Goal: Share content: Share content

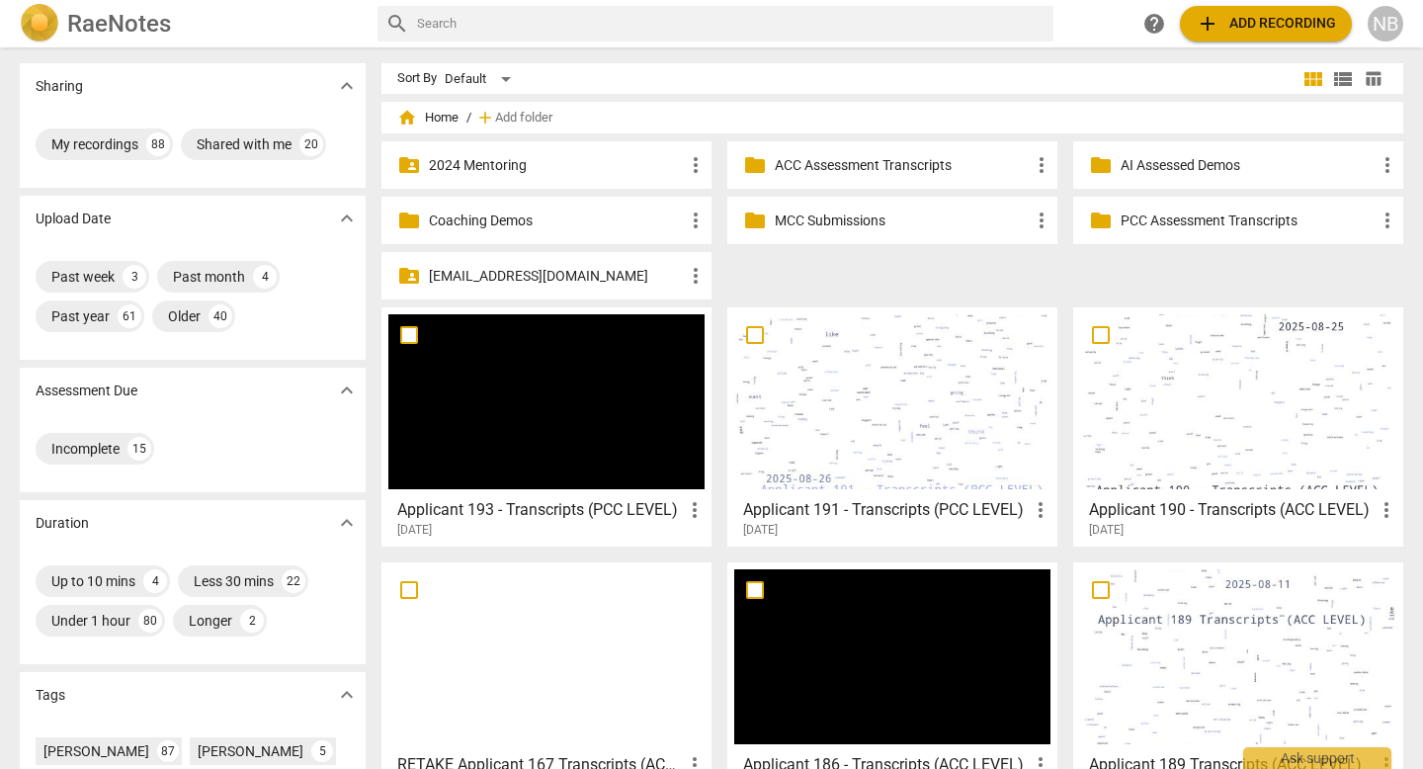
click at [1278, 24] on span "add Add recording" at bounding box center [1266, 24] width 140 height 24
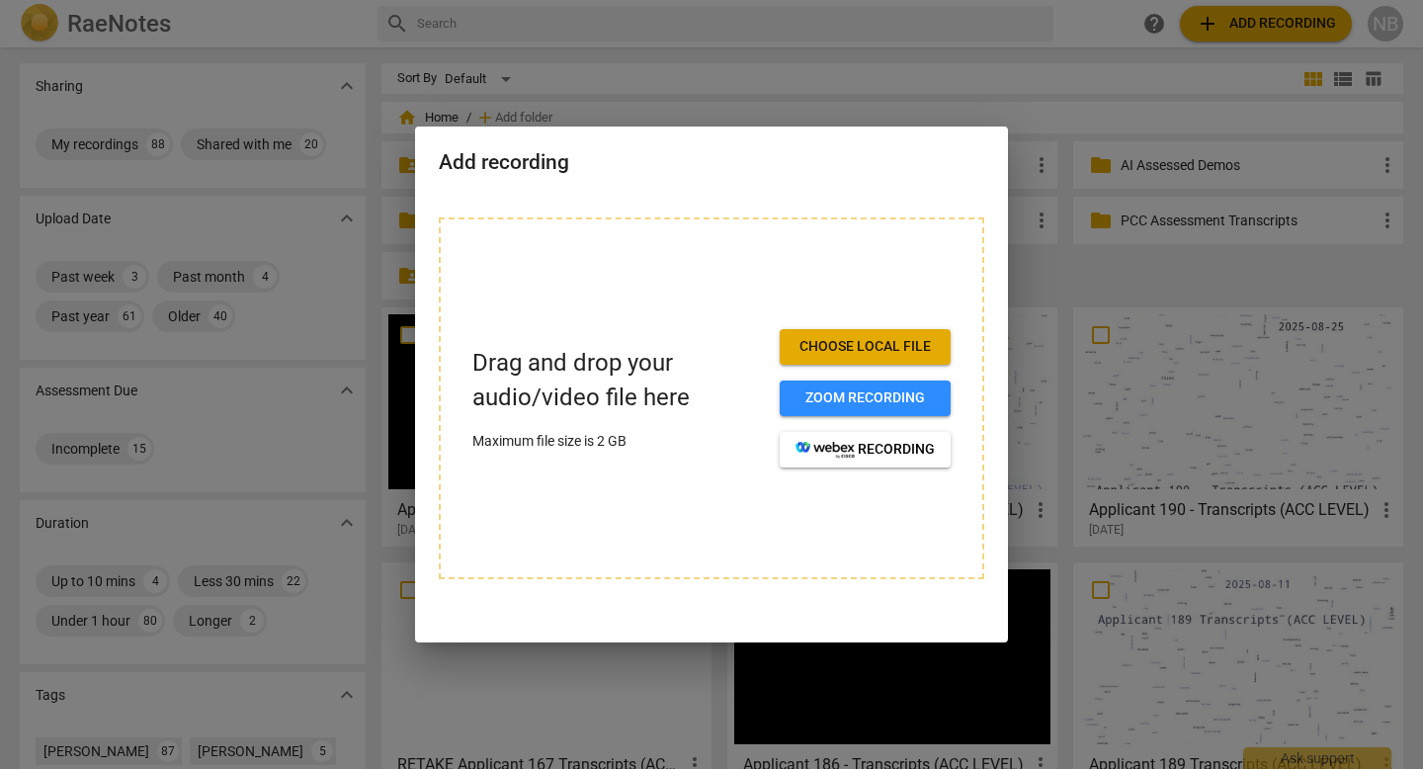
click at [834, 346] on span "Choose local file" at bounding box center [865, 347] width 139 height 20
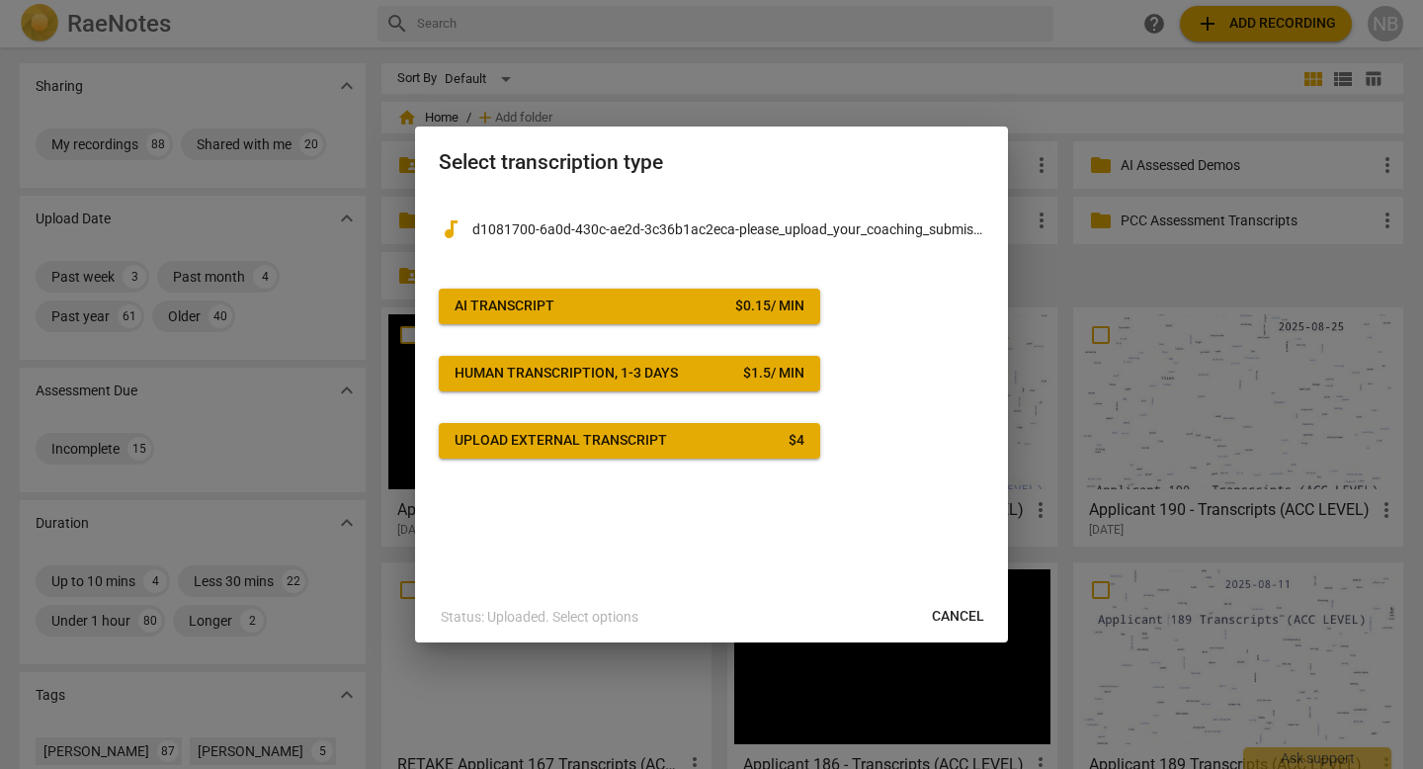
click at [741, 309] on div "$ 0.15 / min" at bounding box center [769, 307] width 69 height 20
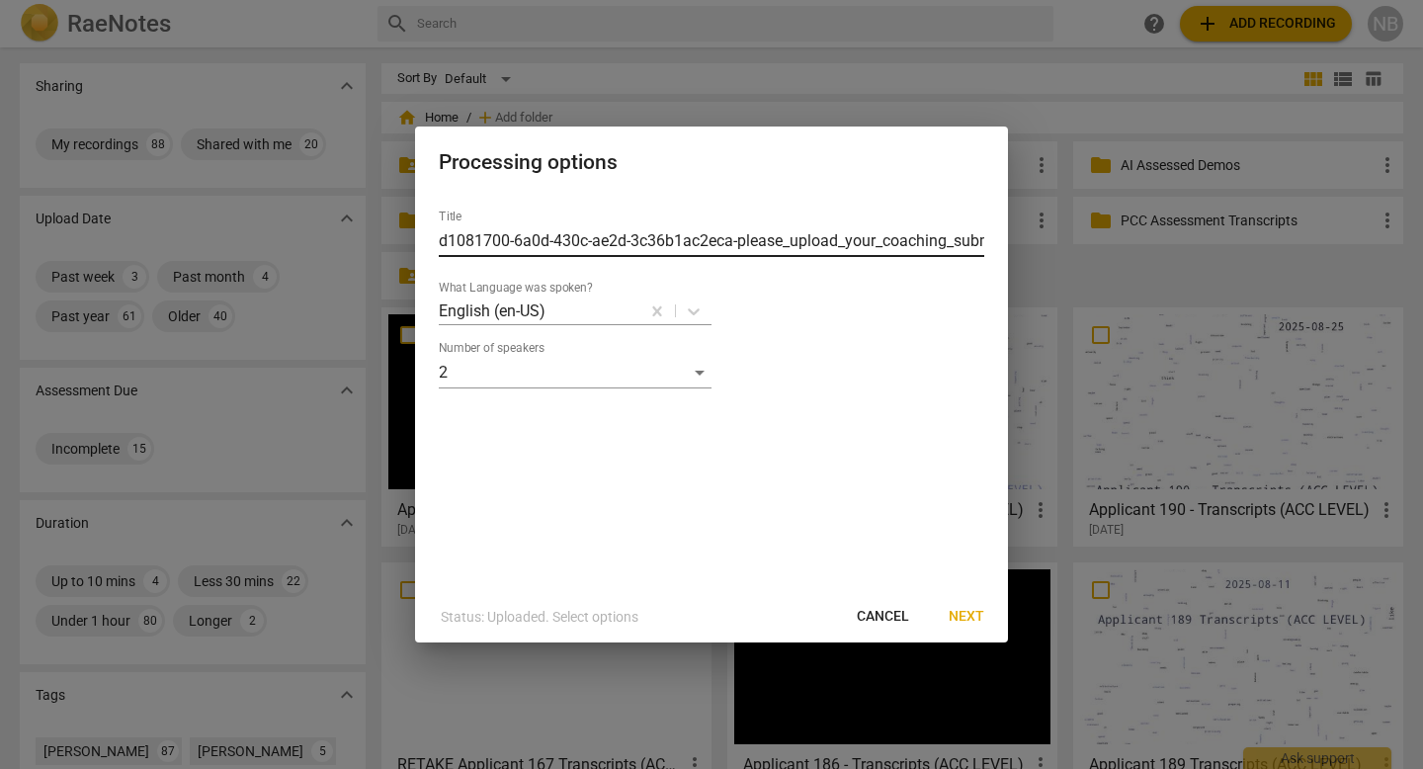
click at [707, 232] on input "d1081700-6a0d-430c-ae2d-3c36b1ac2eca-please_upload_your_coaching_submission-[PE…" at bounding box center [712, 241] width 546 height 32
type input "Applicant 195 - Transcripts (PCC LEVEL)"
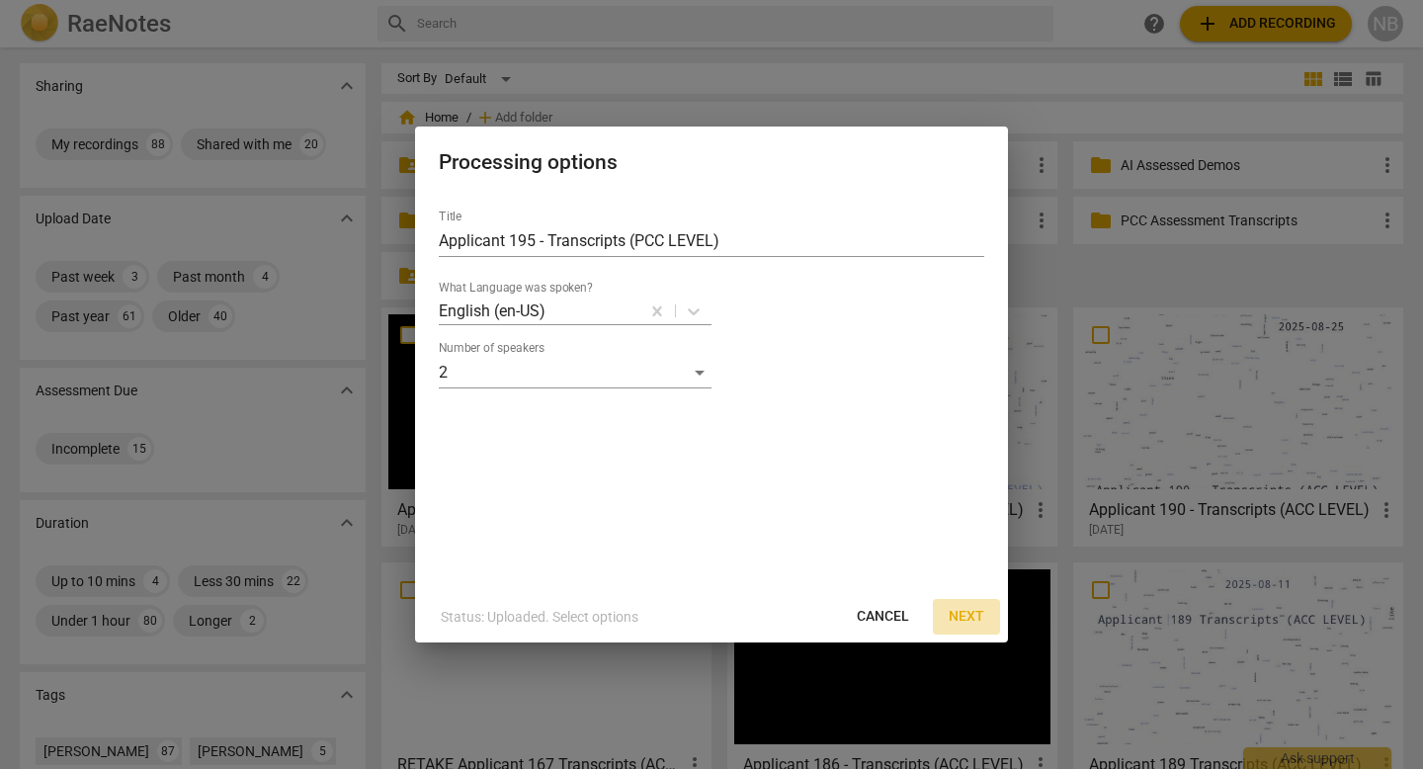
click at [967, 621] on span "Next" at bounding box center [967, 617] width 36 height 20
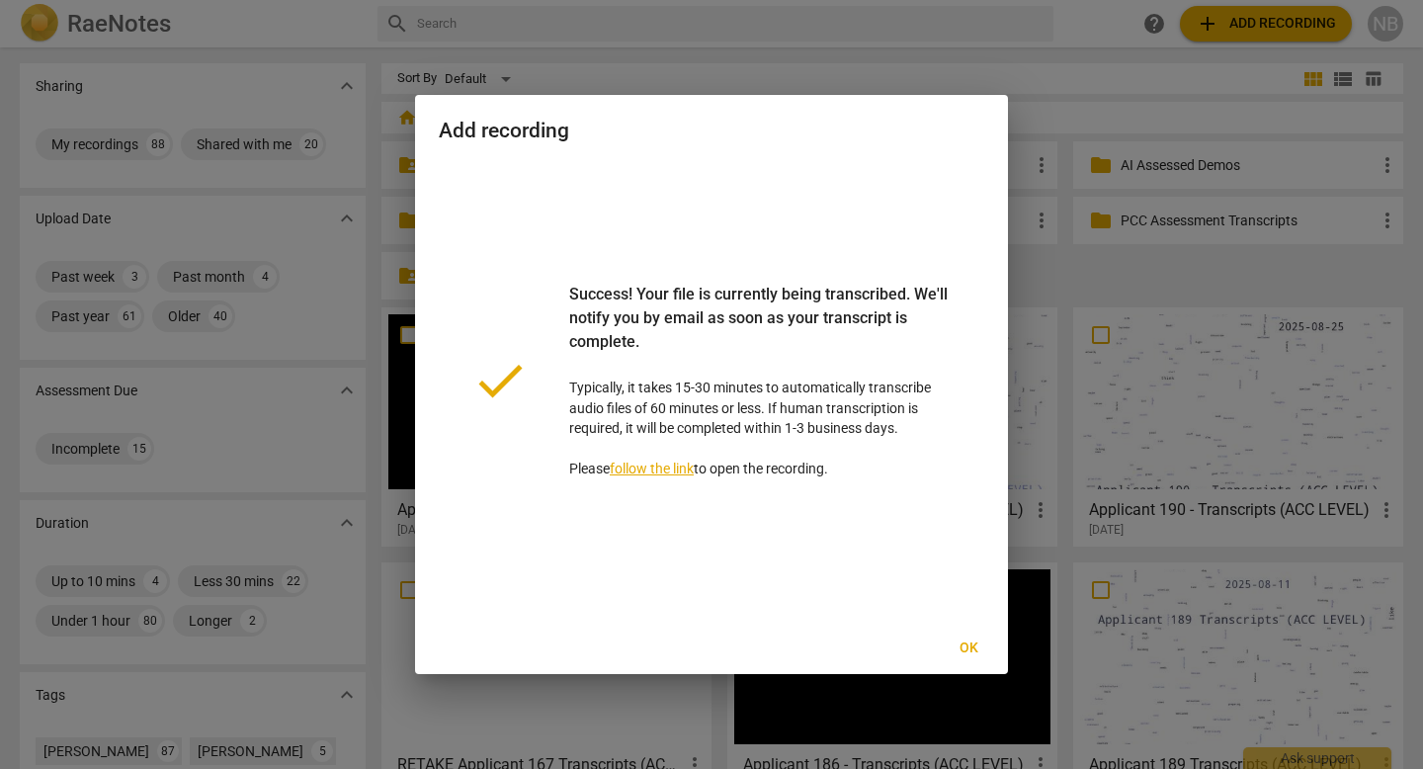
click at [975, 648] on span "Ok" at bounding box center [969, 648] width 32 height 20
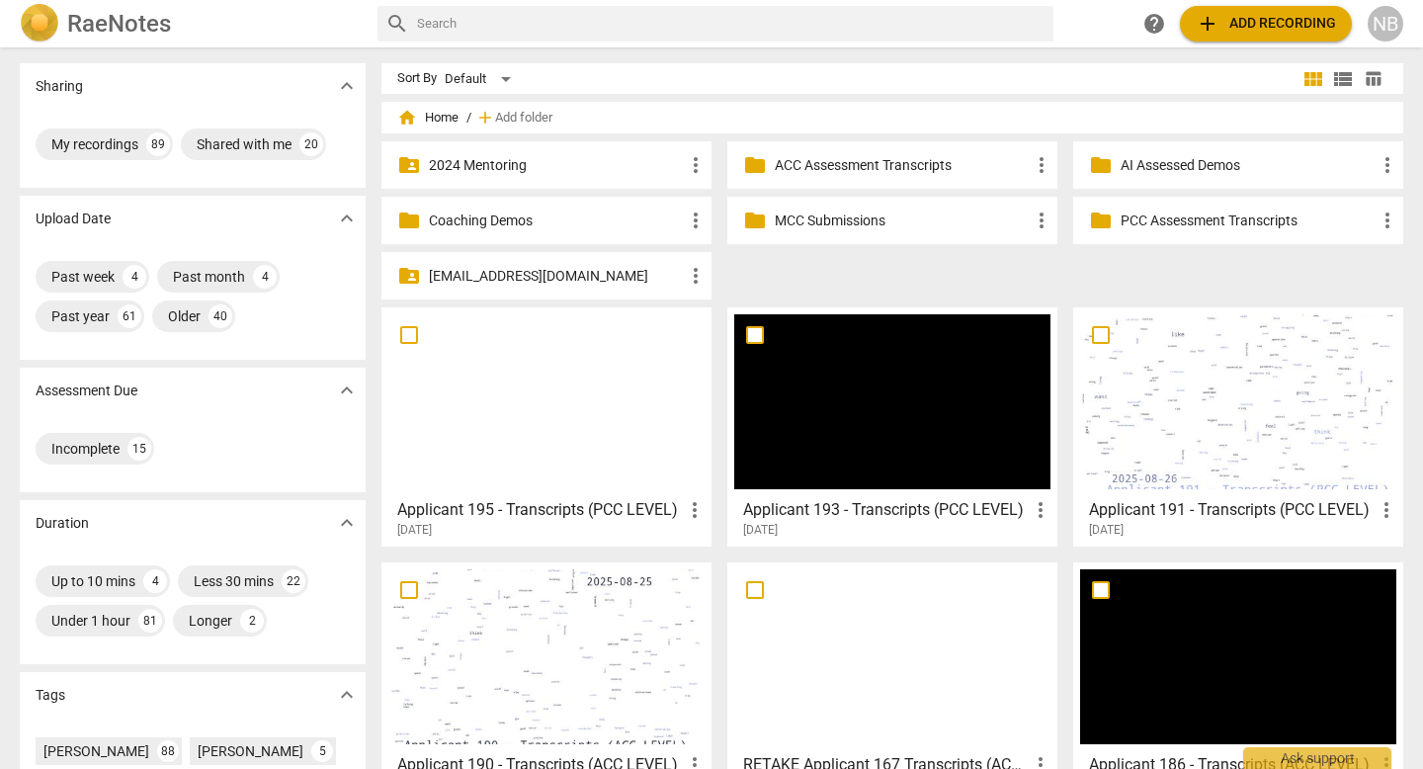
click at [617, 420] on div at bounding box center [546, 401] width 316 height 175
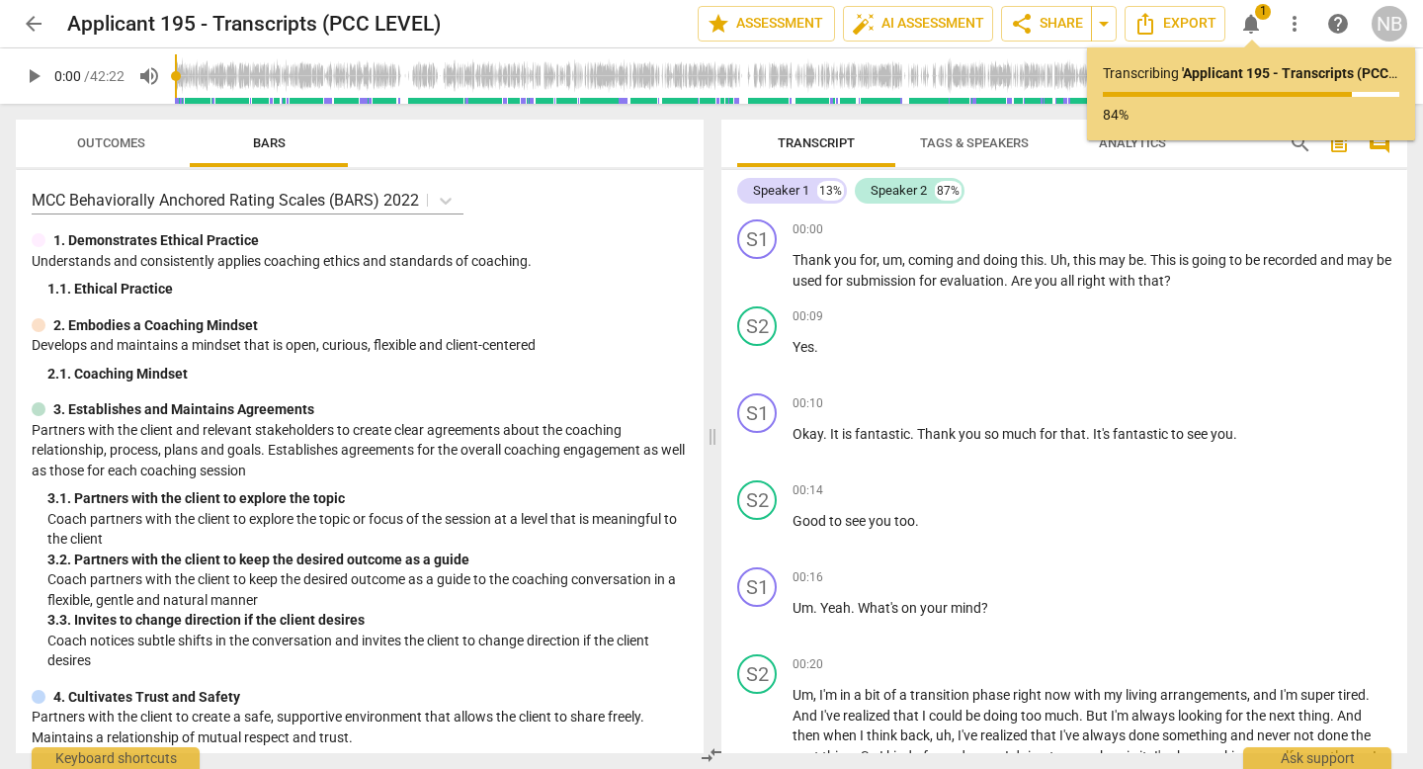
click at [1012, 146] on span "Tags & Speakers" at bounding box center [974, 142] width 109 height 15
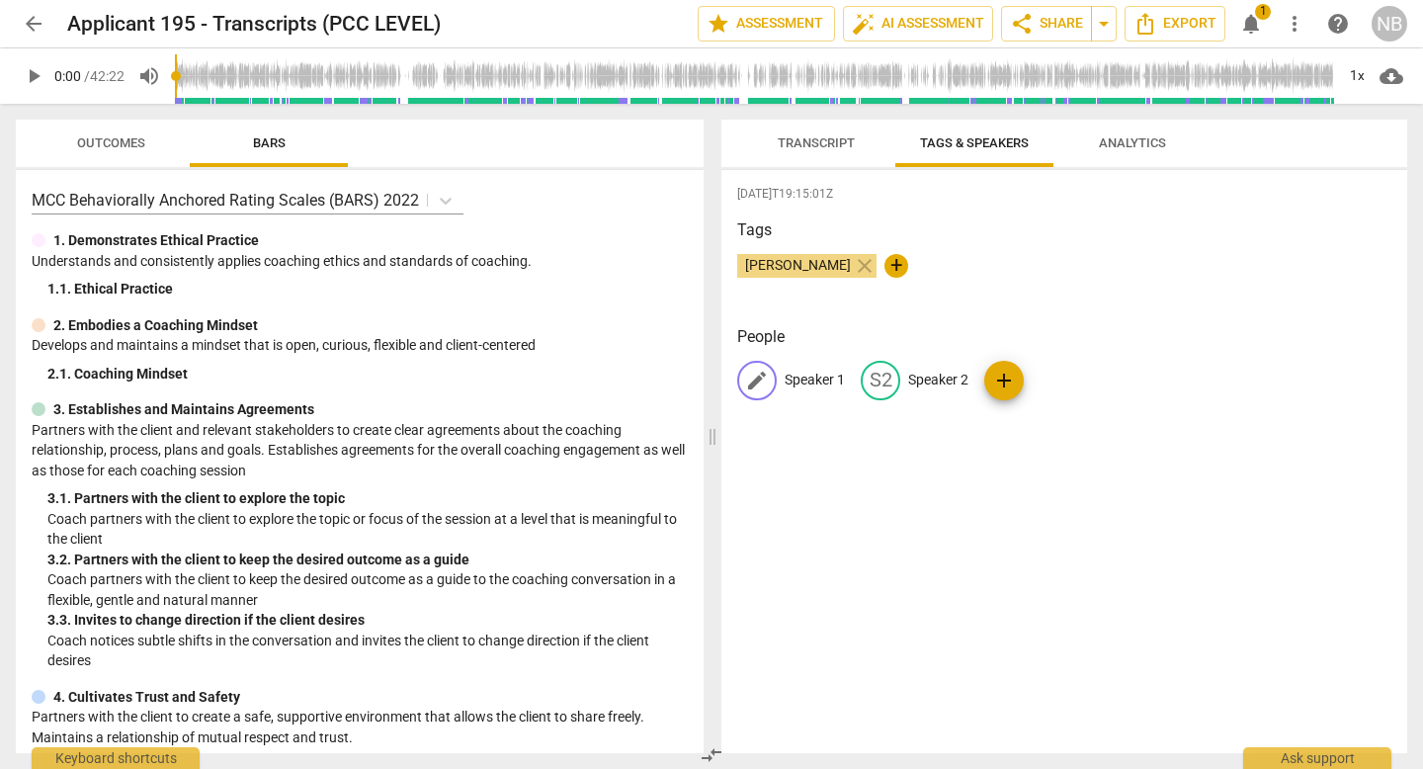
click at [817, 370] on p "Speaker 1" at bounding box center [815, 380] width 60 height 21
type input "Coach"
click at [1057, 369] on div "edit Speaker 2" at bounding box center [1043, 381] width 108 height 40
click at [927, 378] on p "Speaker 2" at bounding box center [918, 380] width 60 height 21
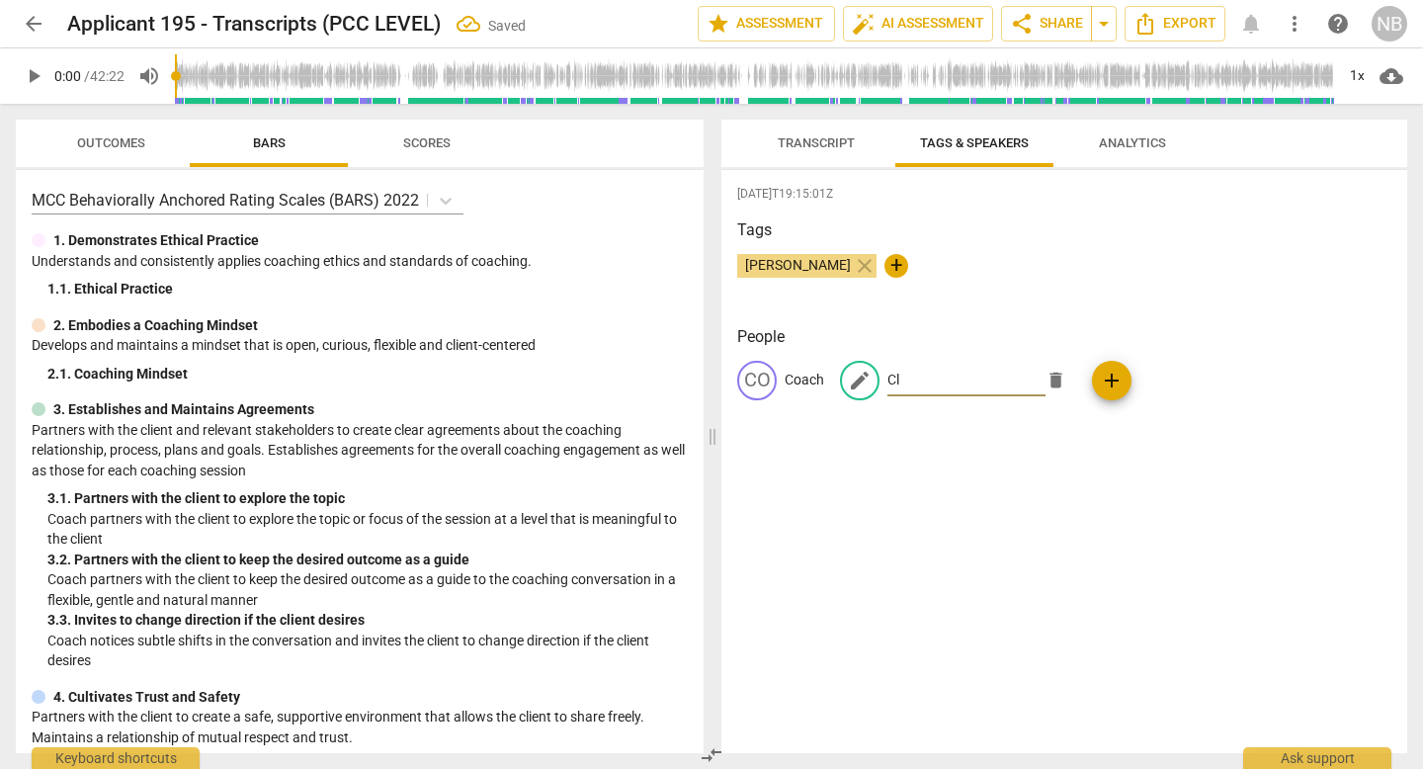
type input "Cli"
click at [944, 370] on p "Speaker 2" at bounding box center [918, 380] width 60 height 21
type input "Client"
click at [1000, 254] on div "[PERSON_NAME] close +" at bounding box center [1064, 274] width 654 height 40
click at [1107, 22] on span "arrow_drop_down" at bounding box center [1104, 24] width 24 height 24
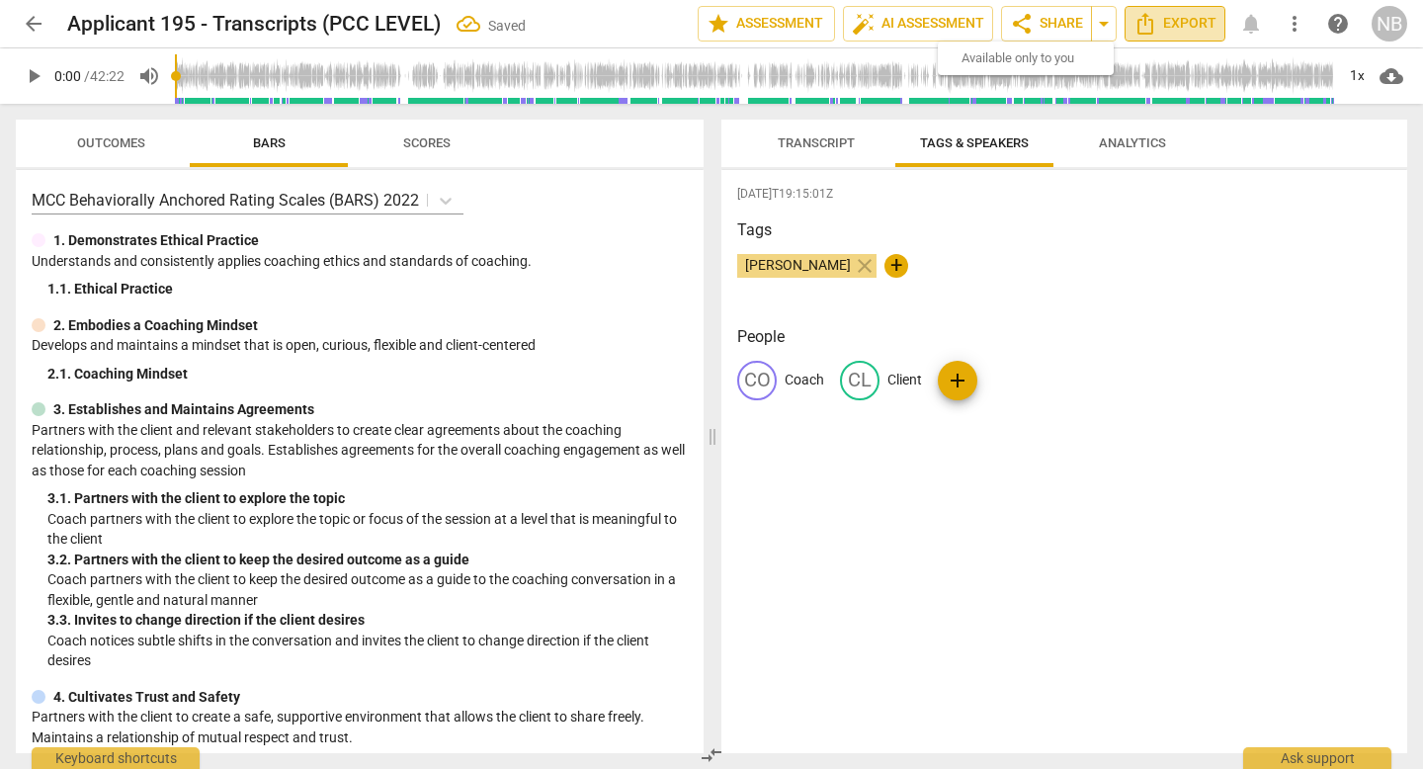
click at [1166, 17] on span "Export" at bounding box center [1175, 24] width 83 height 24
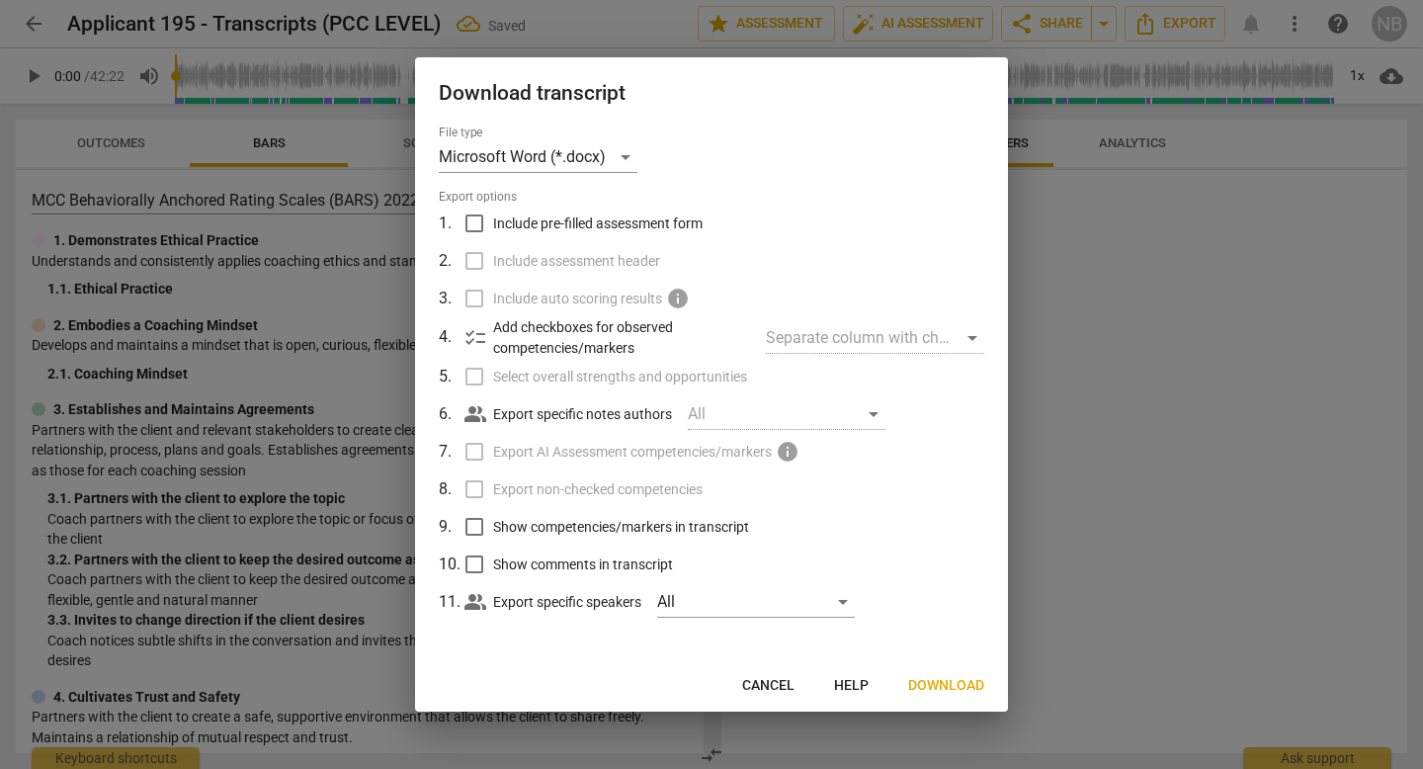
click at [930, 686] on span "Download" at bounding box center [946, 686] width 76 height 20
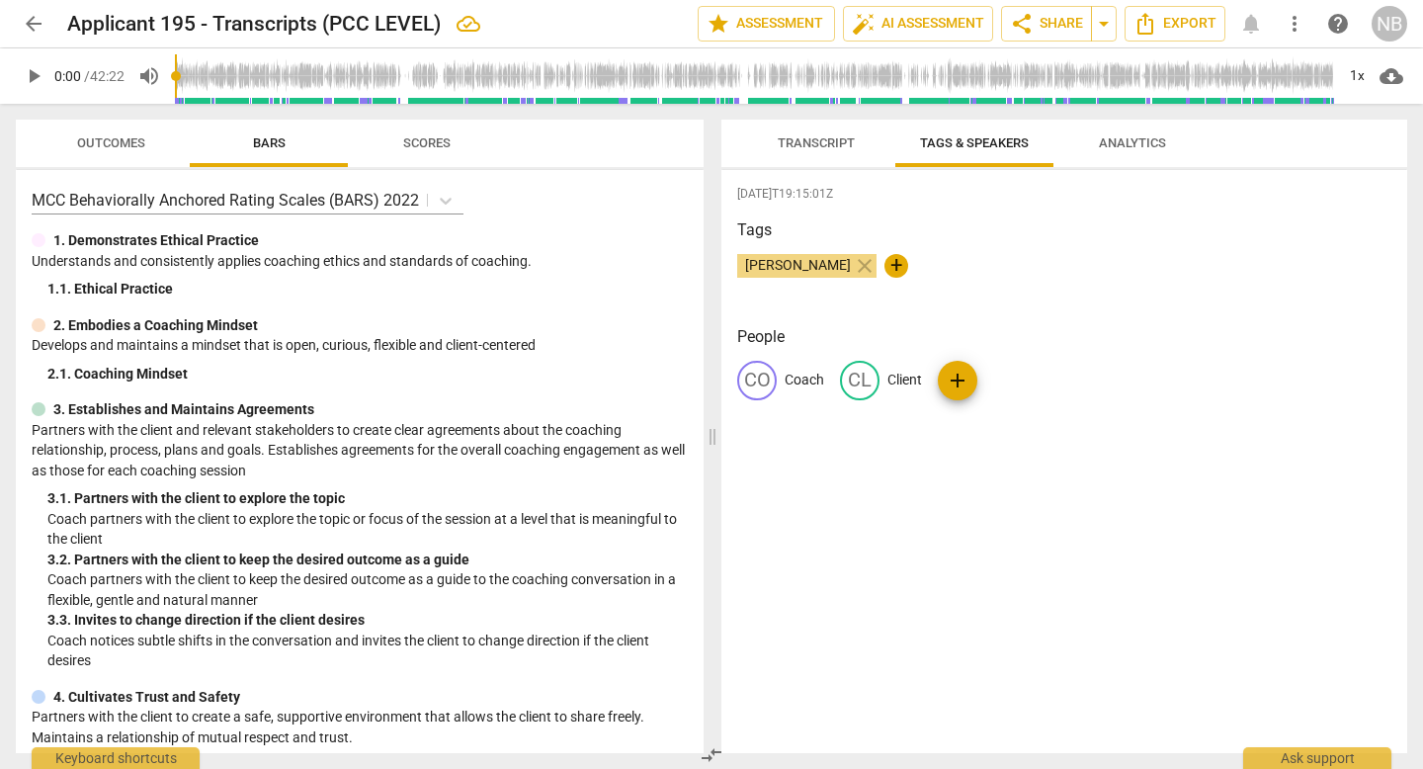
click at [1109, 233] on h3 "Tags" at bounding box center [1064, 230] width 654 height 24
click at [1331, 211] on div "[DATE]T19:15:01Z Tags [PERSON_NAME] close + People CO Coach CL Client add" at bounding box center [1065, 461] width 686 height 583
click at [1194, 29] on span "Export" at bounding box center [1175, 24] width 83 height 24
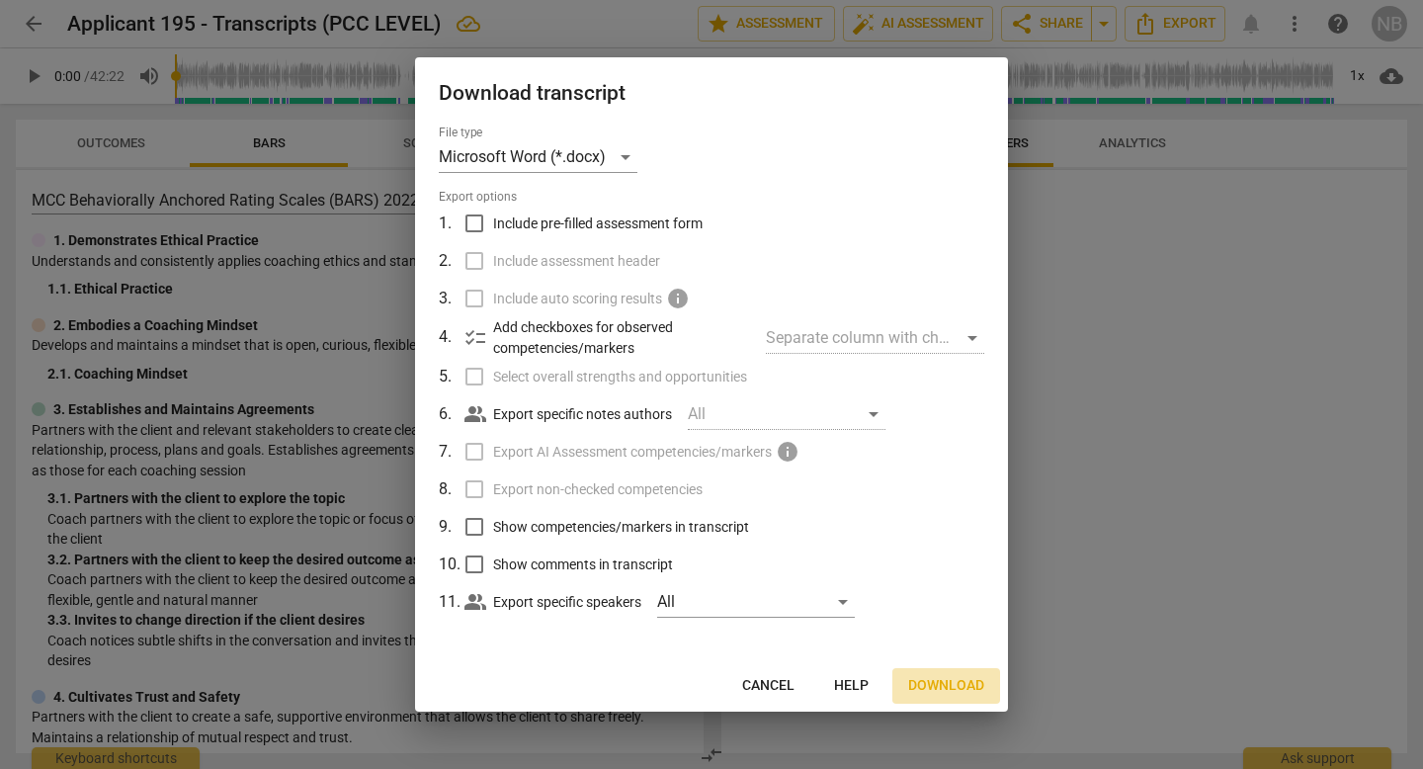
click at [926, 684] on span "Download" at bounding box center [946, 686] width 76 height 20
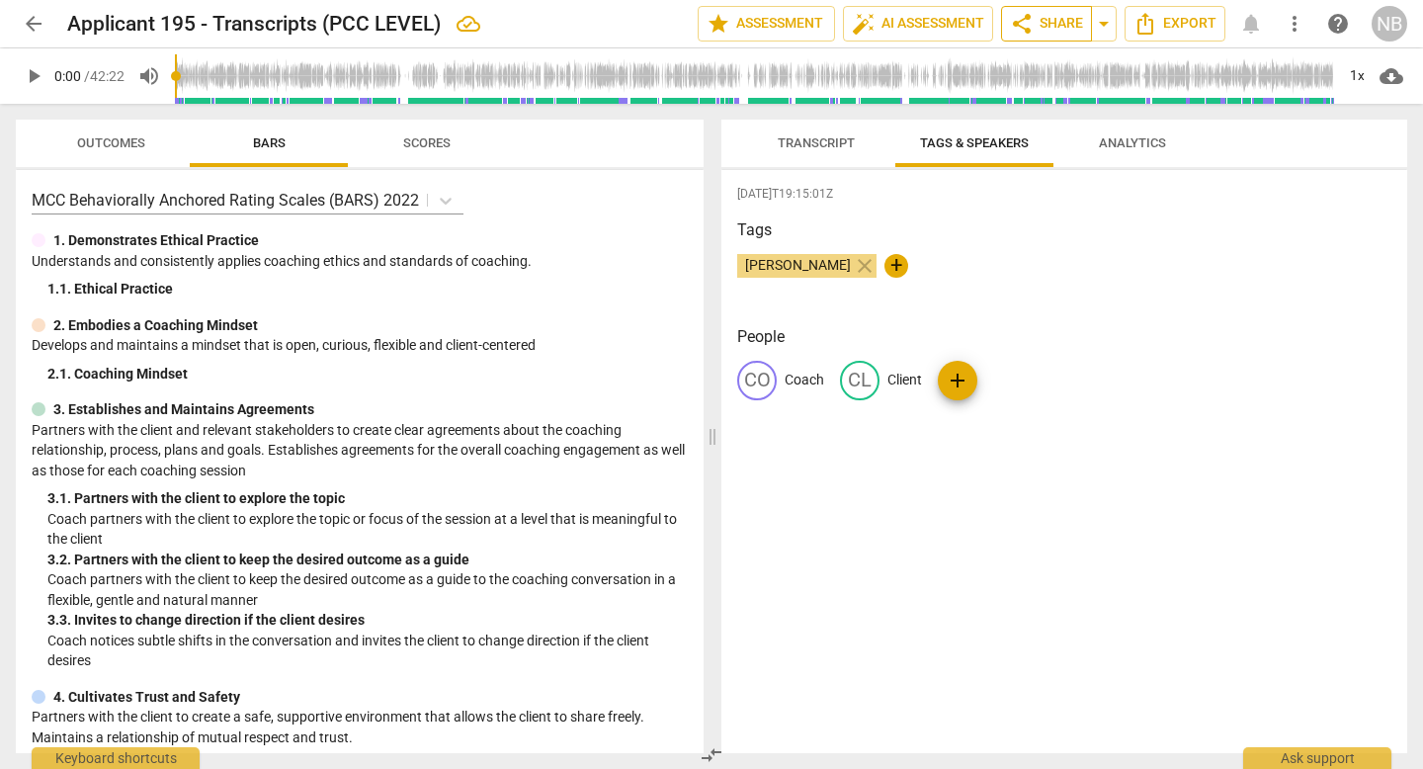
click at [1058, 25] on span "share Share" at bounding box center [1046, 24] width 73 height 24
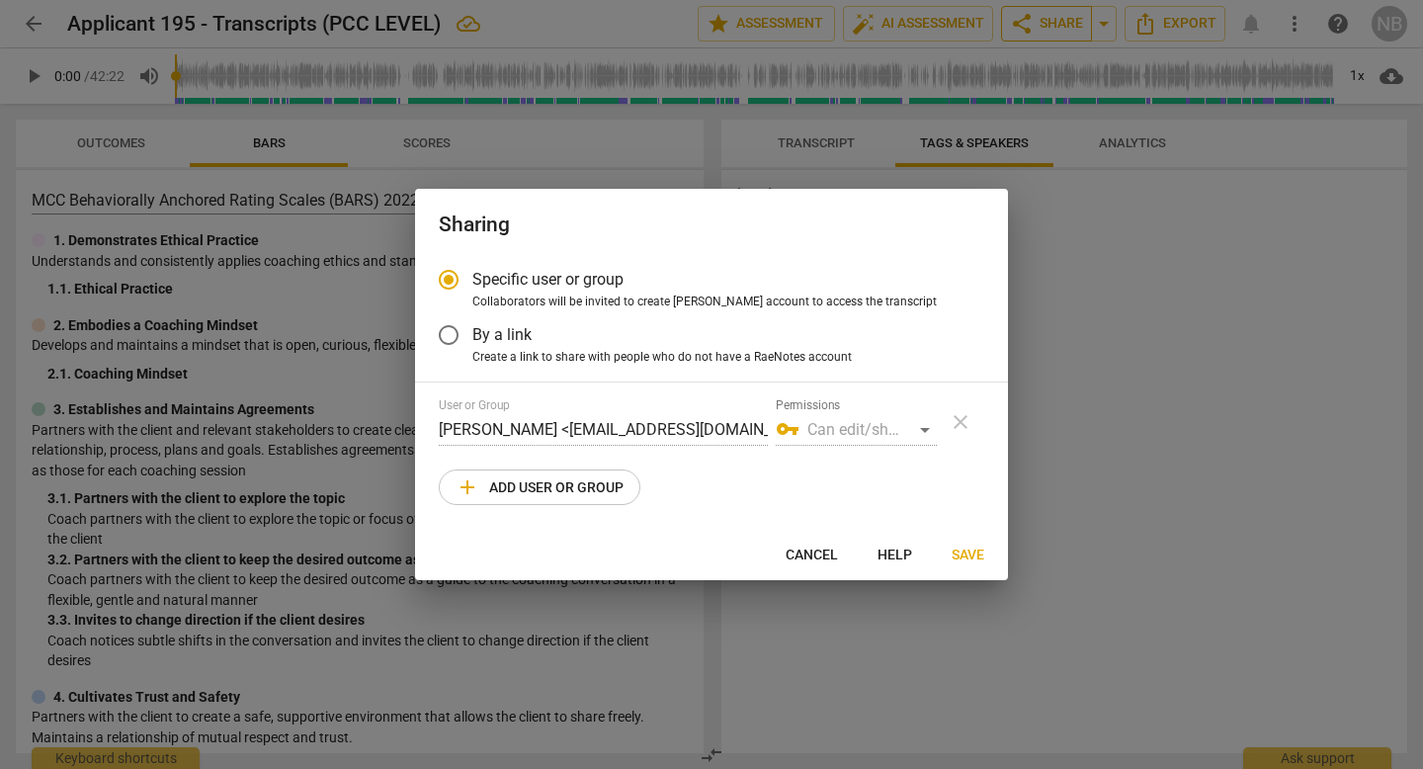
radio input "false"
click at [537, 343] on label "By a link" at bounding box center [697, 334] width 544 height 47
click at [472, 343] on input "By a link" at bounding box center [448, 334] width 47 height 47
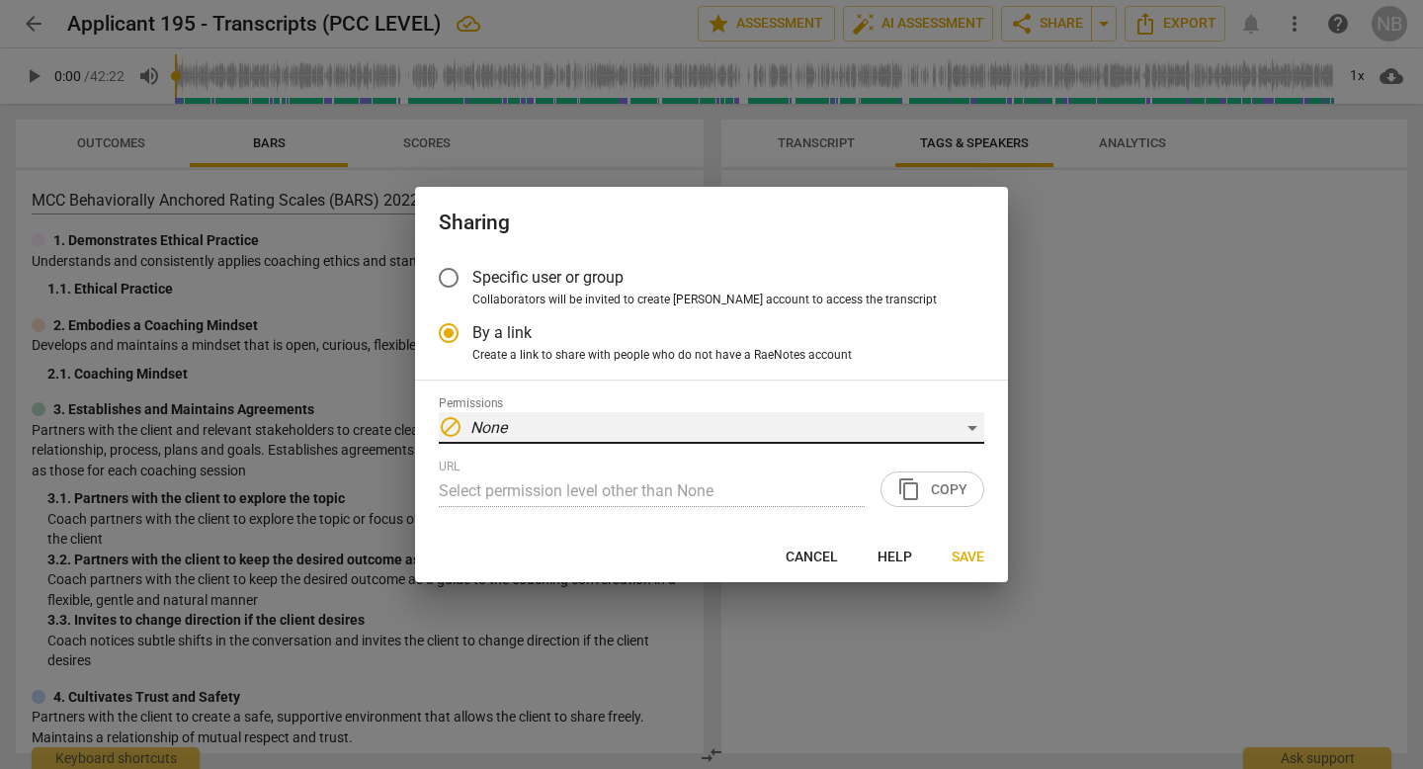
click at [606, 415] on div "block None" at bounding box center [712, 428] width 546 height 32
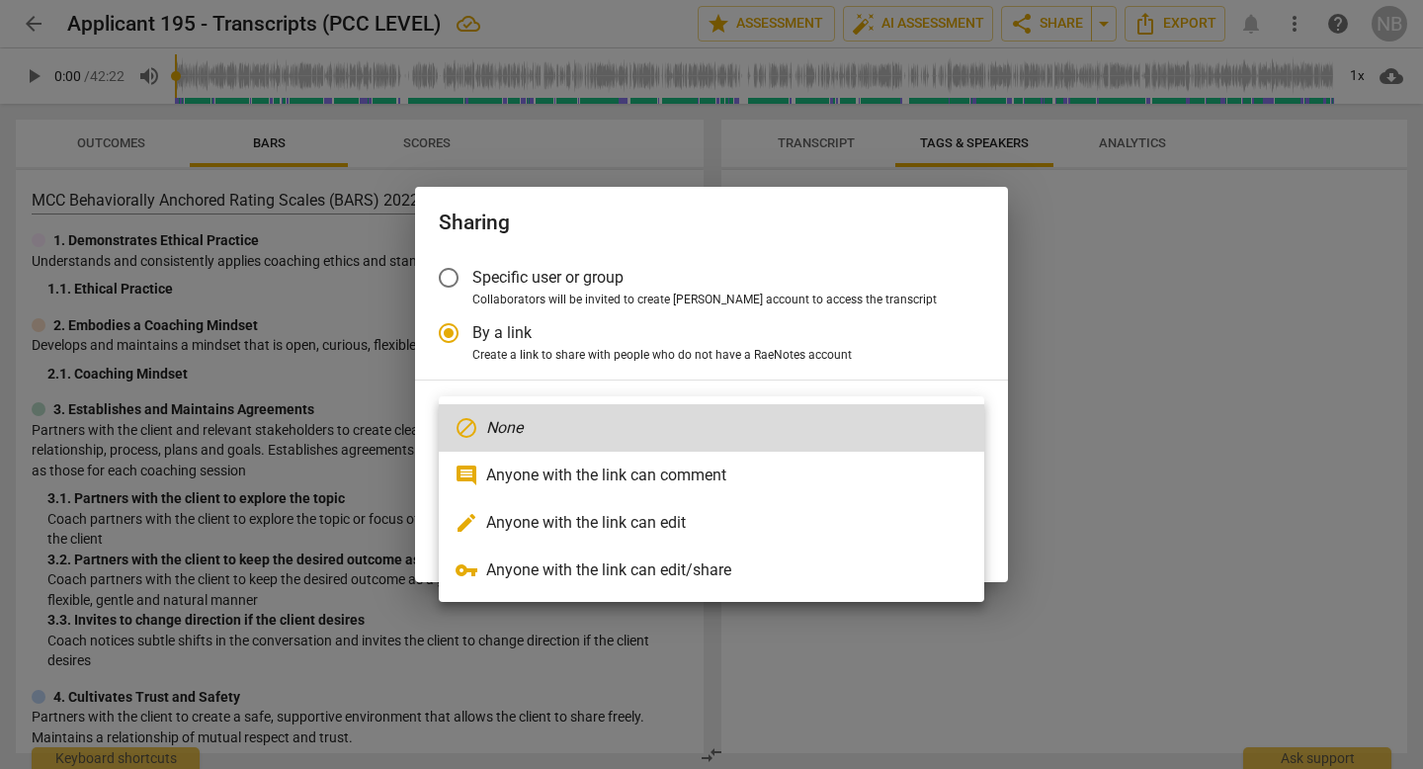
click at [572, 556] on li "vpn_key Anyone with the link can edit/share" at bounding box center [712, 570] width 546 height 47
radio input "false"
type input "[URL][DOMAIN_NAME]"
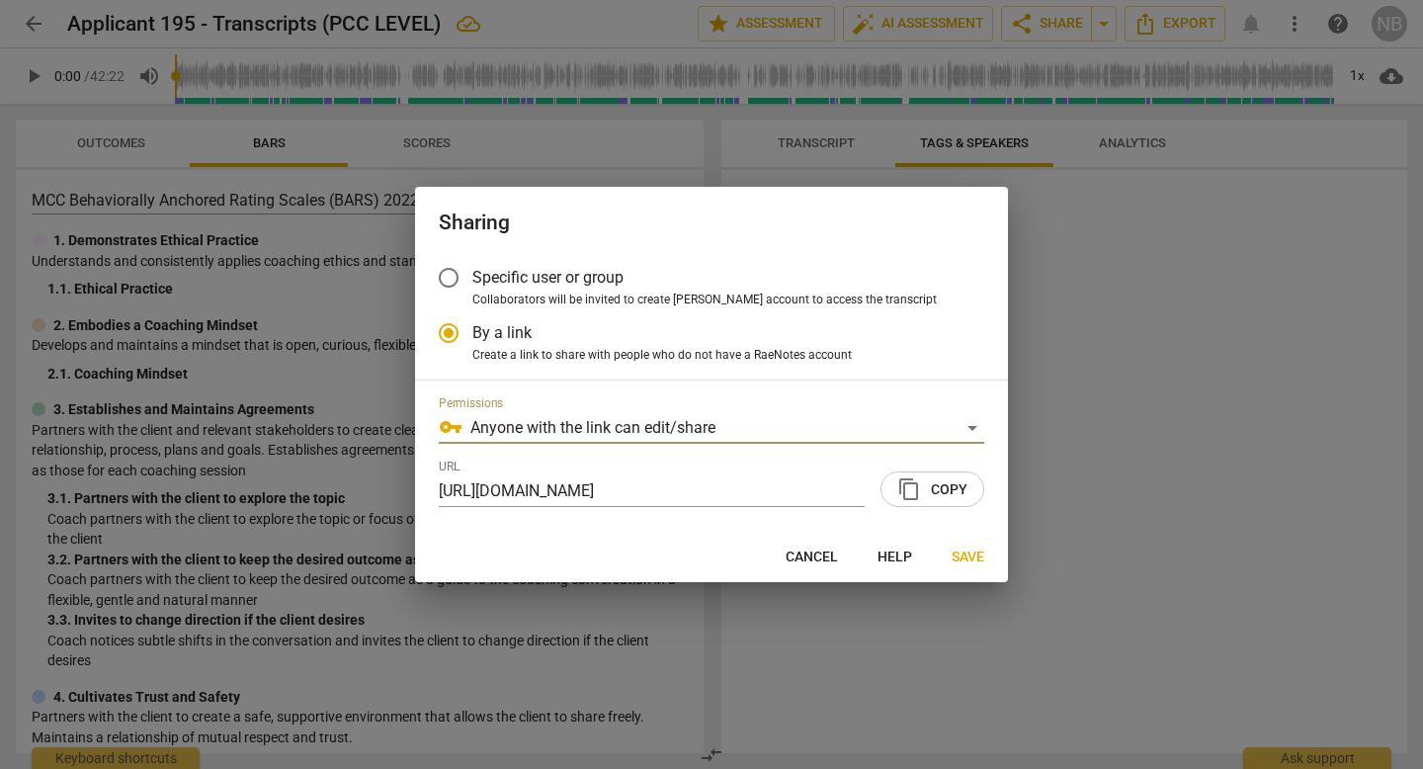
click at [924, 491] on span "content_copy Copy" at bounding box center [932, 489] width 70 height 24
click at [531, 275] on span "Specific user or group" at bounding box center [547, 277] width 151 height 23
click at [472, 275] on input "Specific user or group" at bounding box center [448, 277] width 47 height 47
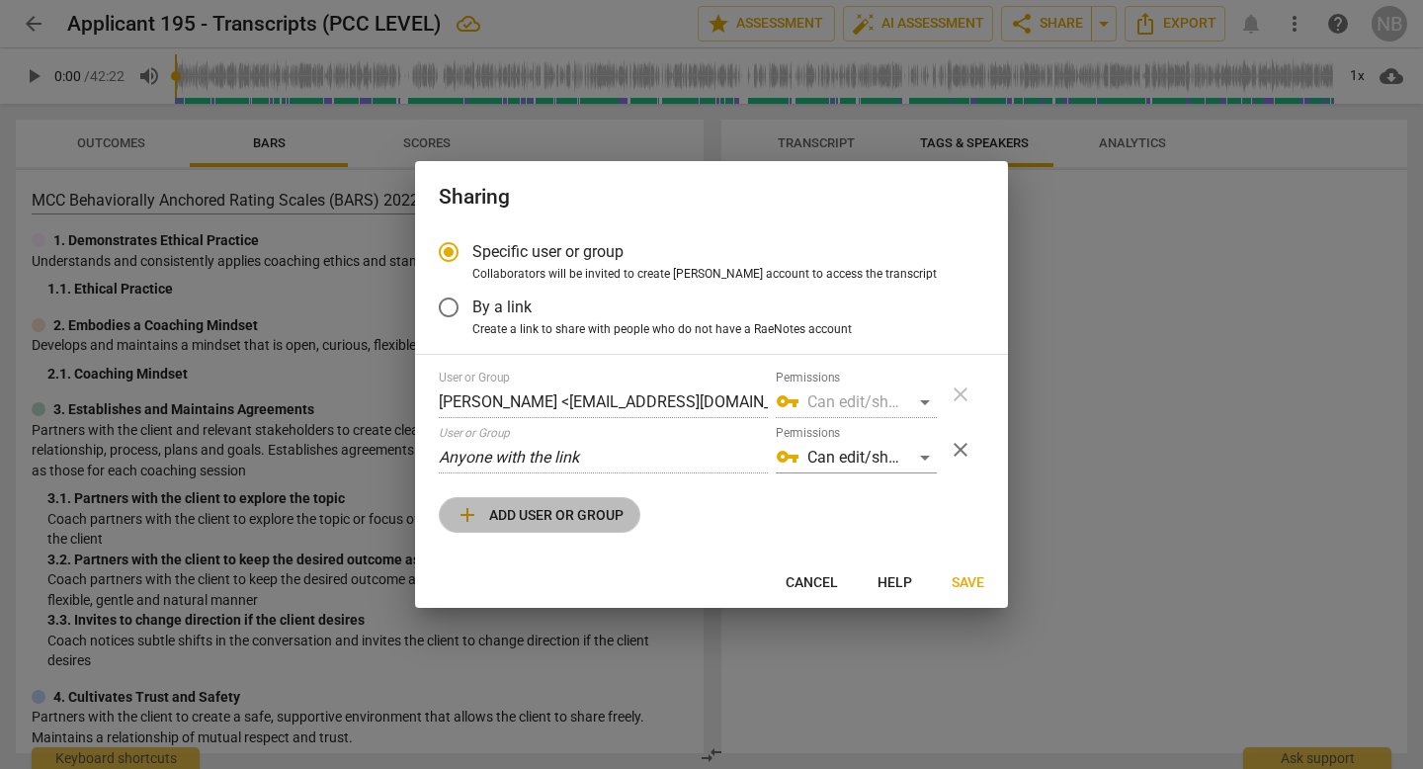
click at [547, 517] on span "add Add user or group" at bounding box center [540, 515] width 168 height 24
radio input "false"
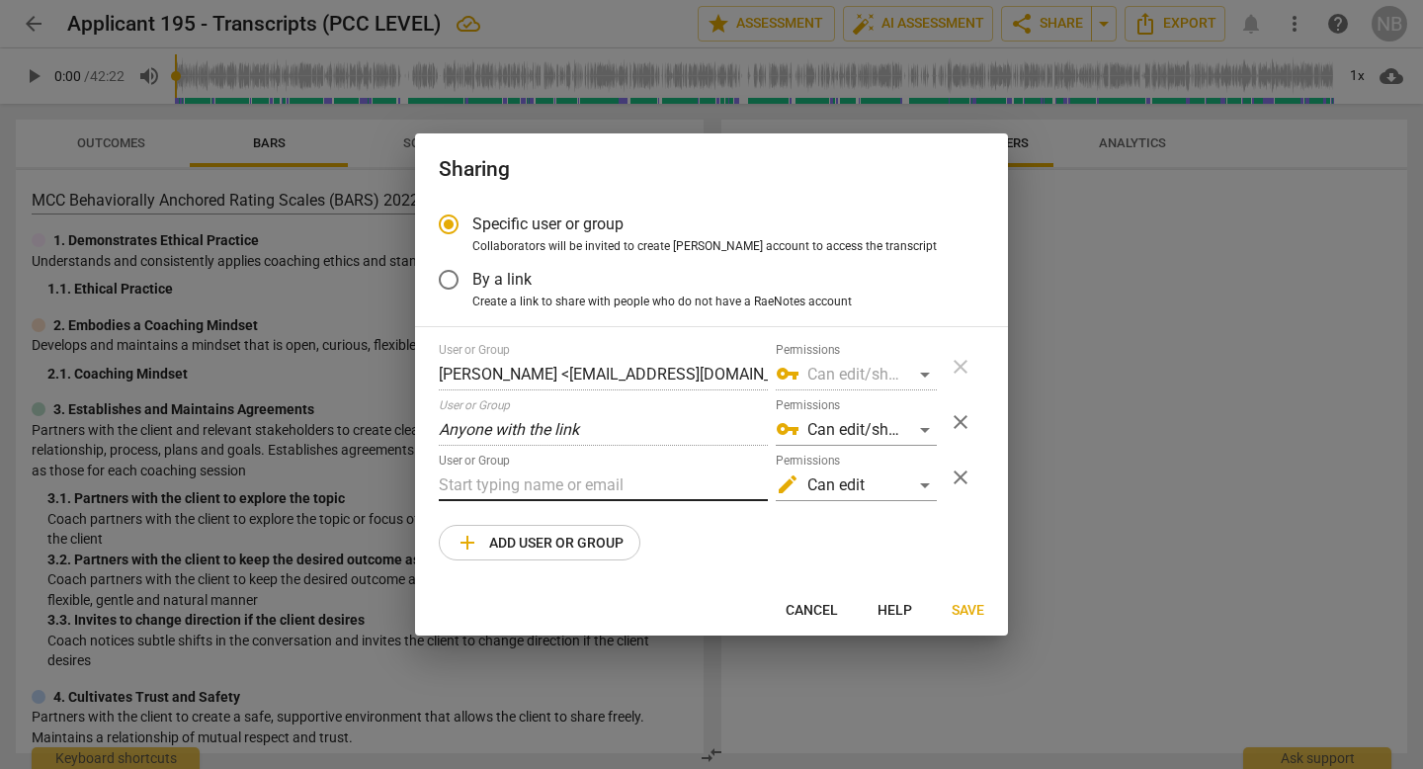
click at [530, 496] on input "text" at bounding box center [603, 485] width 329 height 32
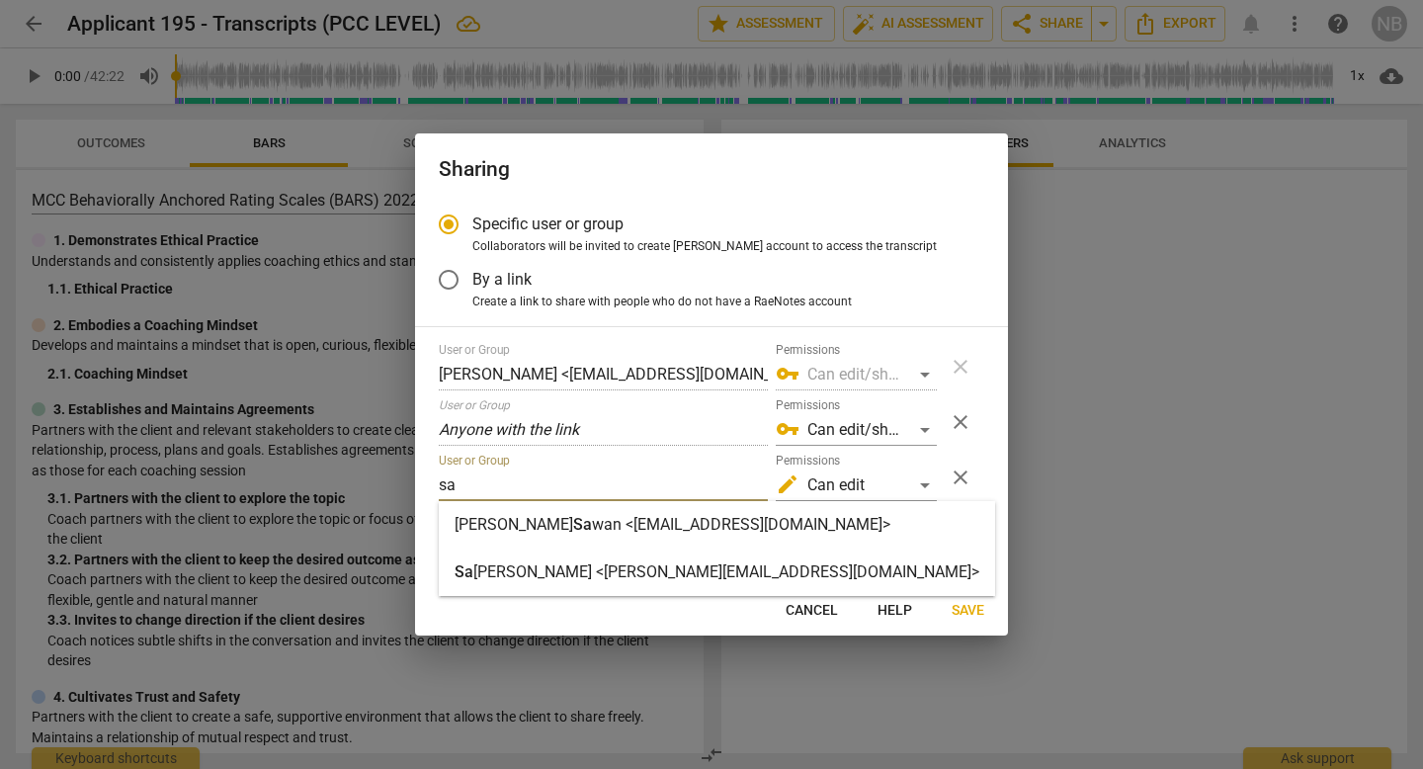
type input "sa"
click at [522, 573] on strong "[PERSON_NAME] <[PERSON_NAME][EMAIL_ADDRESS][DOMAIN_NAME]>" at bounding box center [726, 571] width 506 height 19
radio input "false"
type input "[PERSON_NAME] <[PERSON_NAME][EMAIL_ADDRESS][DOMAIN_NAME]>"
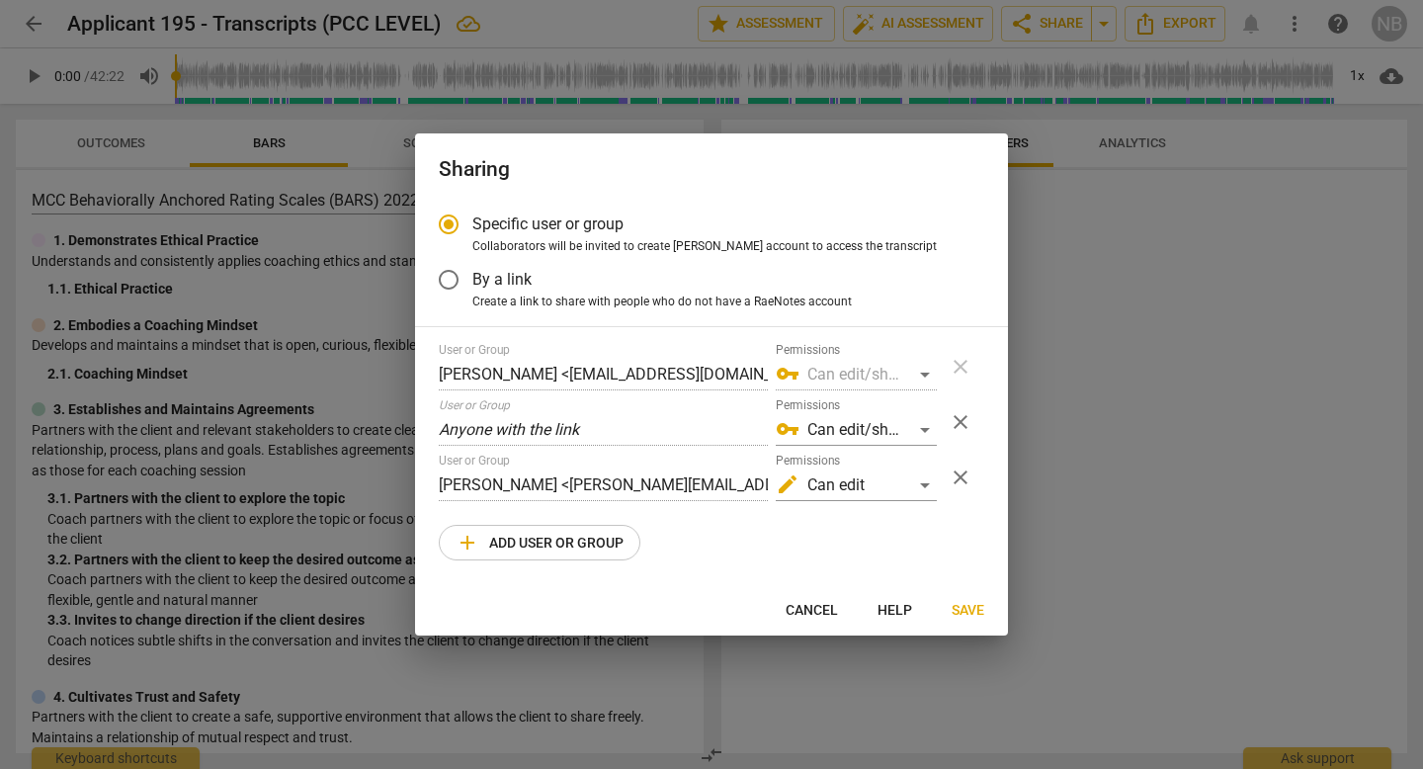
click at [523, 541] on span "add Add user or group" at bounding box center [540, 543] width 168 height 24
radio input "false"
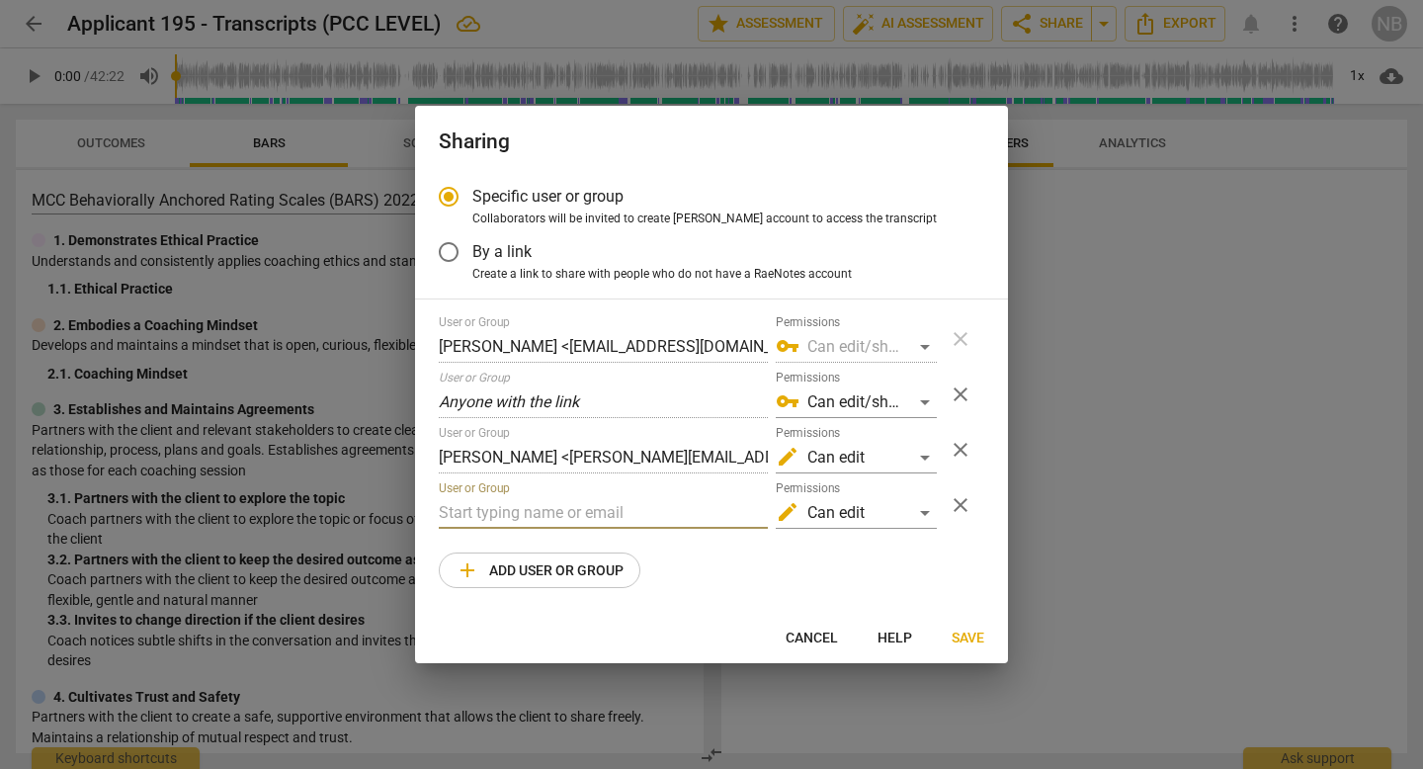
click at [521, 509] on input "text" at bounding box center [603, 513] width 329 height 32
type input "[PERSON_NAME][EMAIL_ADDRESS][DOMAIN_NAME]"
click at [958, 636] on span "Save" at bounding box center [968, 639] width 33 height 20
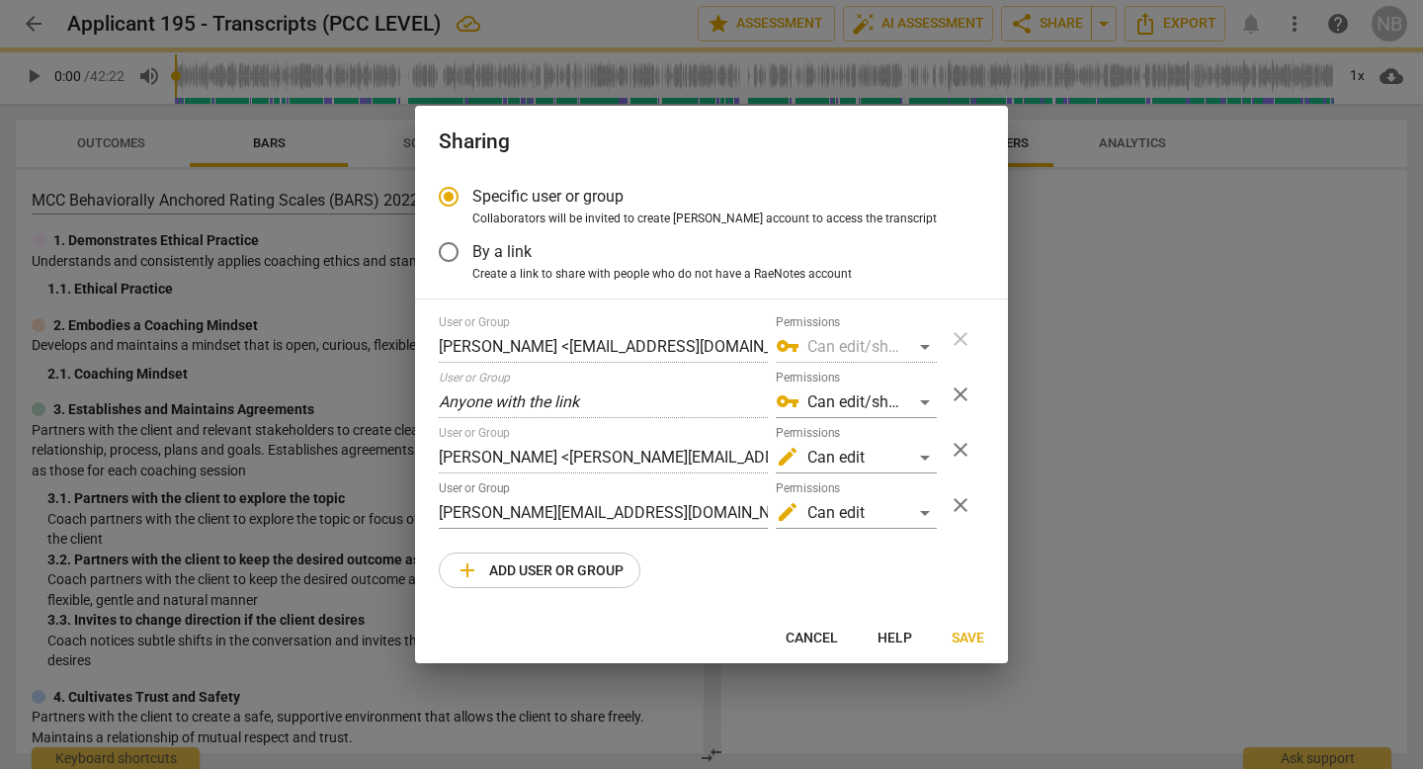
radio input "false"
